Goal: Go to known website: Access a specific website the user already knows

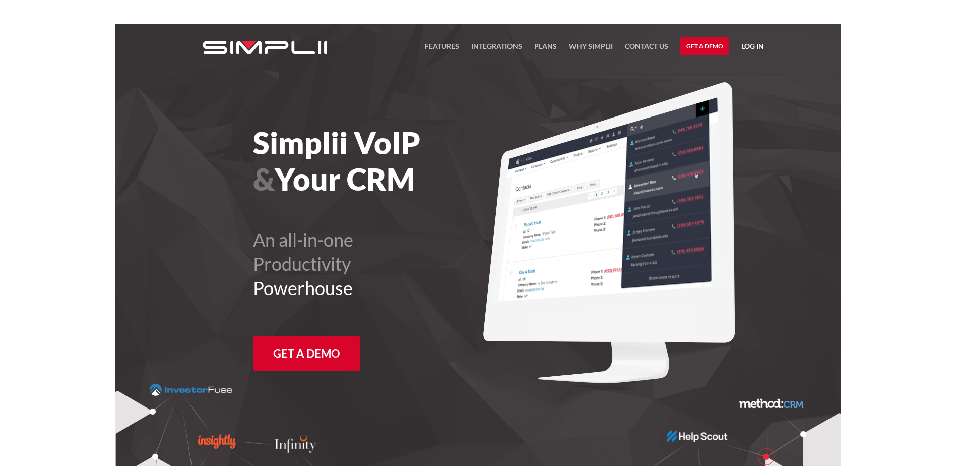
click at [748, 45] on link "Log in" at bounding box center [752, 47] width 23 height 15
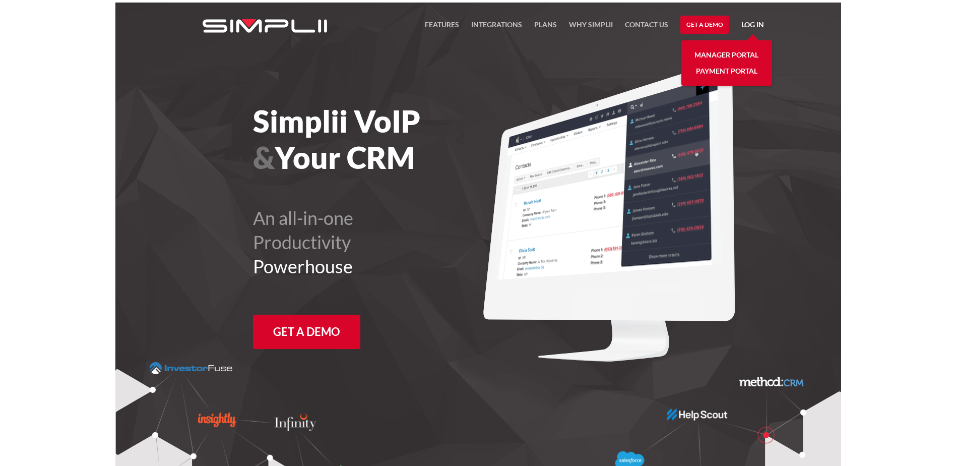
scroll to position [24, 0]
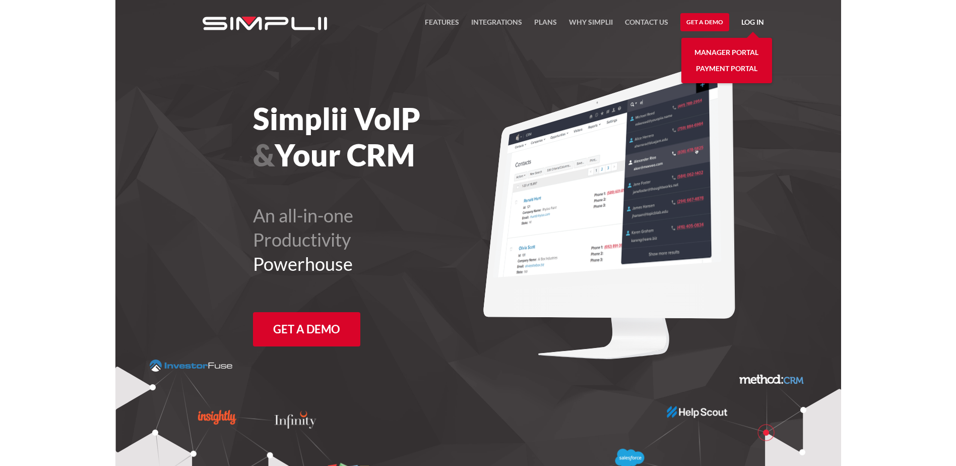
click at [726, 70] on link "Payment Portal" at bounding box center [726, 68] width 61 height 16
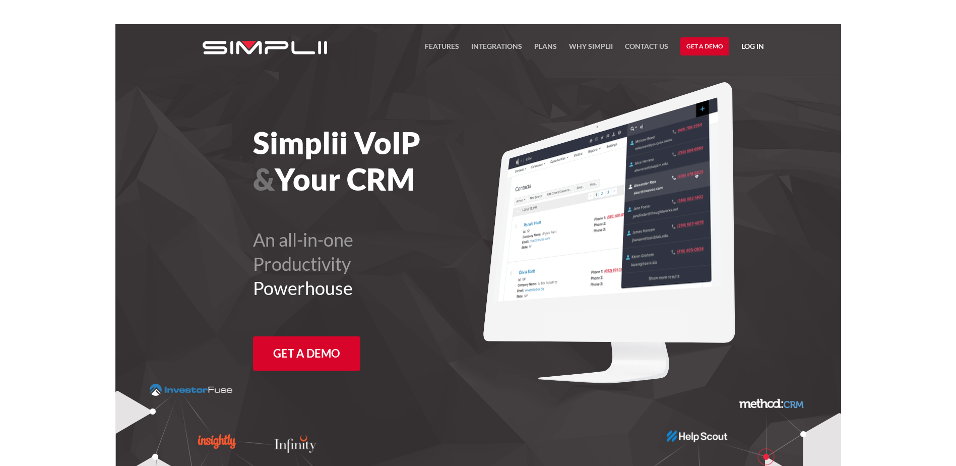
click at [751, 44] on link "Log in" at bounding box center [752, 47] width 23 height 15
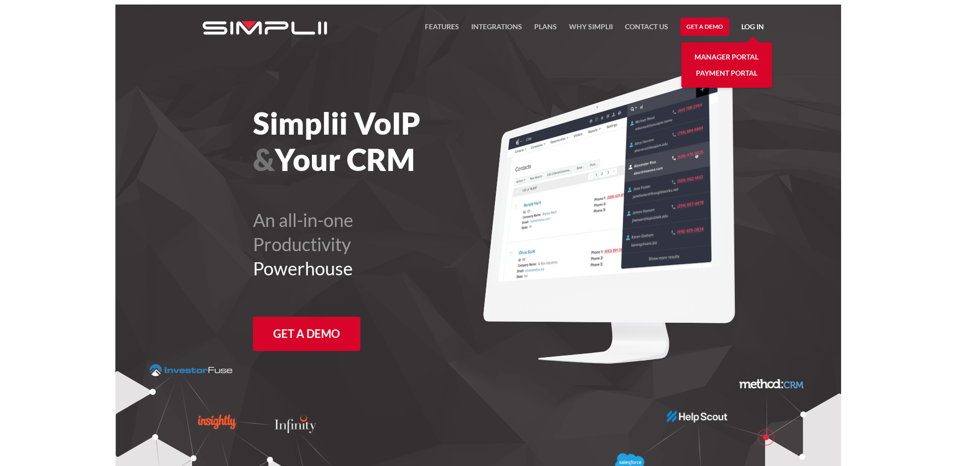
scroll to position [24, 0]
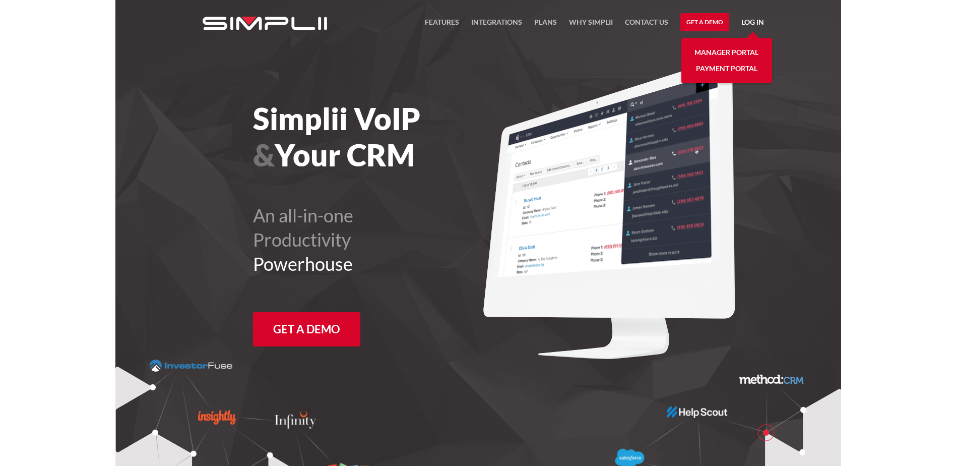
click at [736, 53] on link "Manager Portal" at bounding box center [726, 52] width 64 height 16
